Goal: Find specific page/section: Find specific page/section

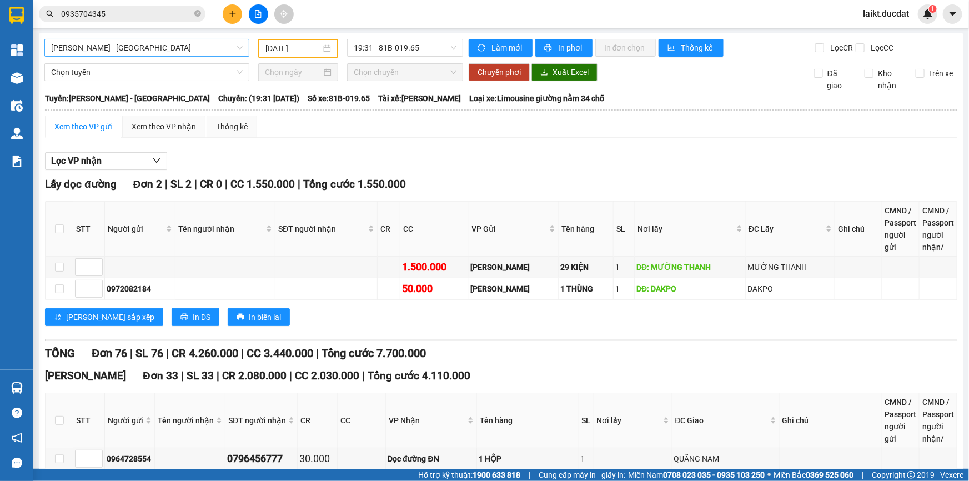
click at [152, 44] on span "[PERSON_NAME] - [GEOGRAPHIC_DATA]" at bounding box center [146, 47] width 191 height 17
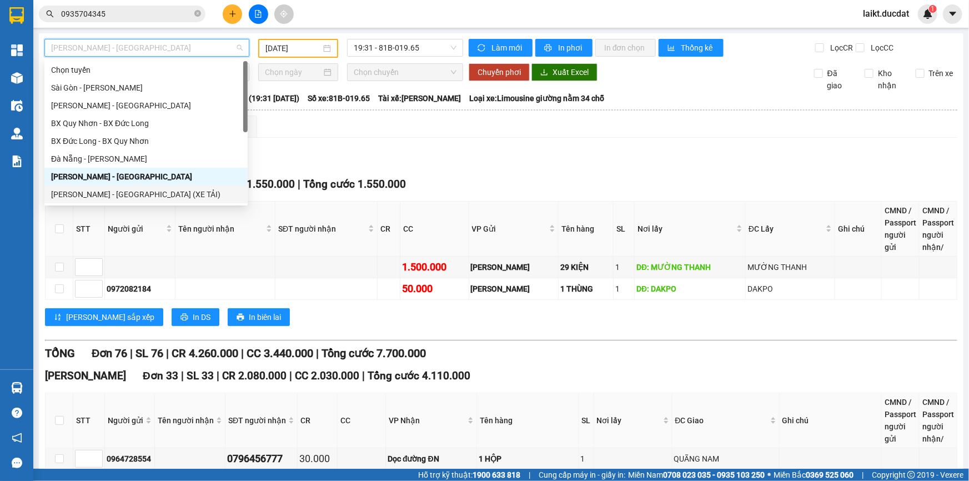
click at [93, 197] on div "[PERSON_NAME] - [GEOGRAPHIC_DATA] (XE TẢI)" at bounding box center [146, 194] width 190 height 12
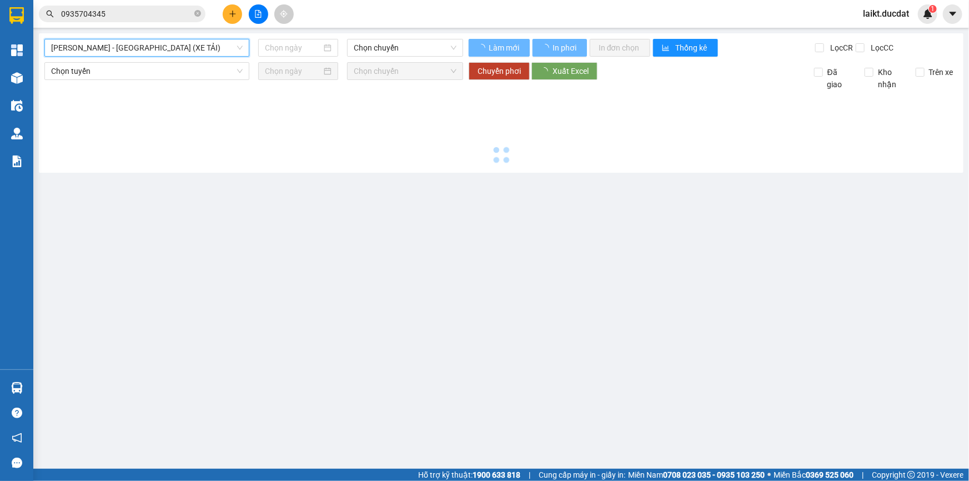
type input "[DATE]"
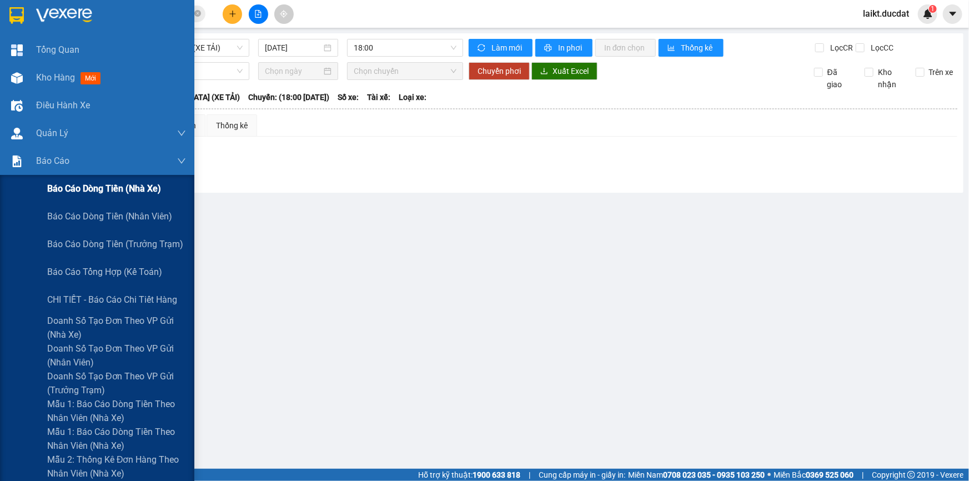
click at [81, 184] on span "Báo cáo dòng tiền (nhà xe)" at bounding box center [104, 189] width 114 height 14
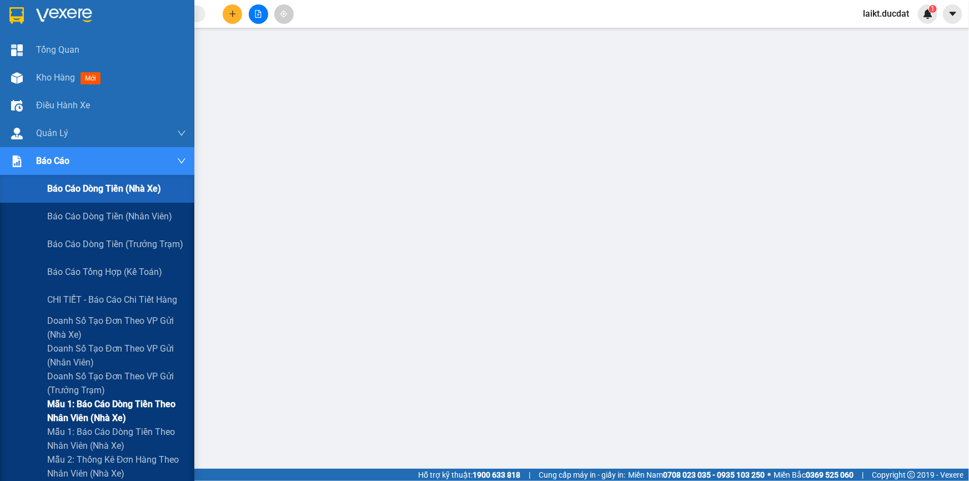
click at [127, 401] on span "Mẫu 1: Báo cáo dòng tiền theo nhân viên (nhà xe)" at bounding box center [116, 411] width 139 height 28
